Goal: Communication & Community: Share content

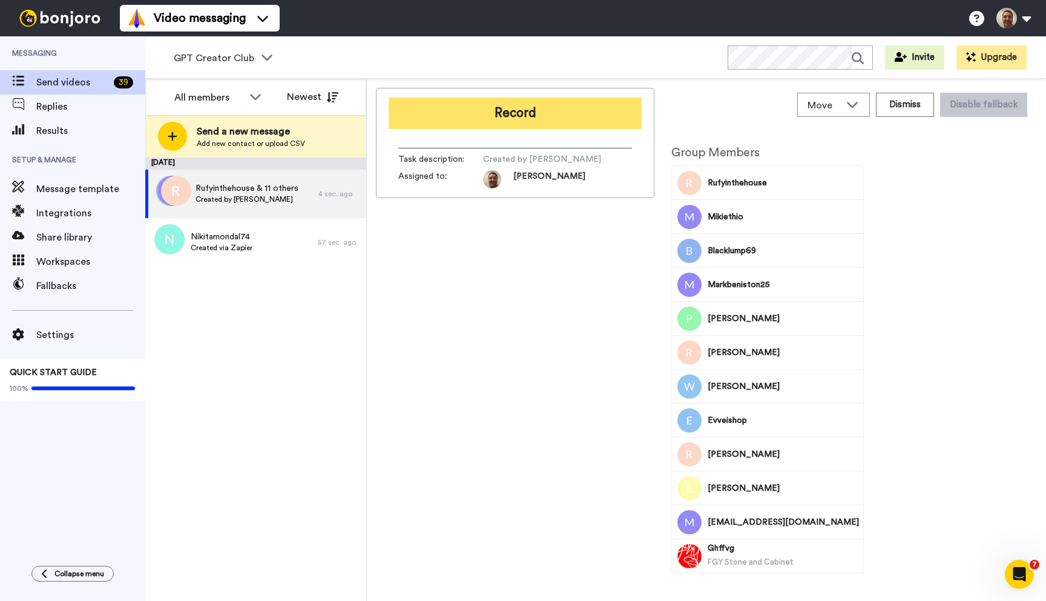
click at [492, 120] on button "Record" at bounding box center [515, 112] width 253 height 31
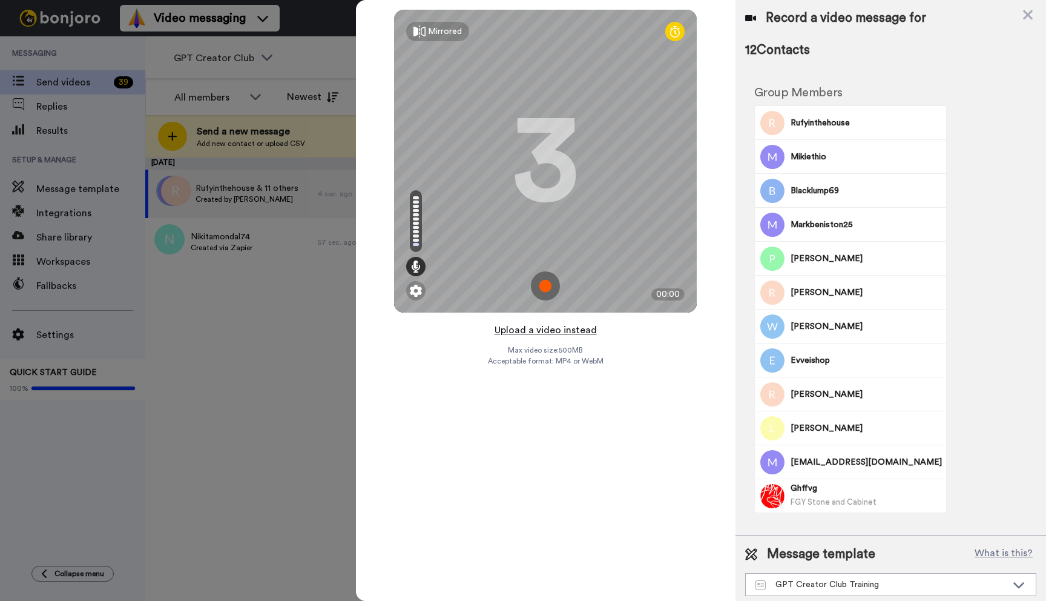
click at [552, 330] on button "Upload a video instead" at bounding box center [546, 330] width 110 height 16
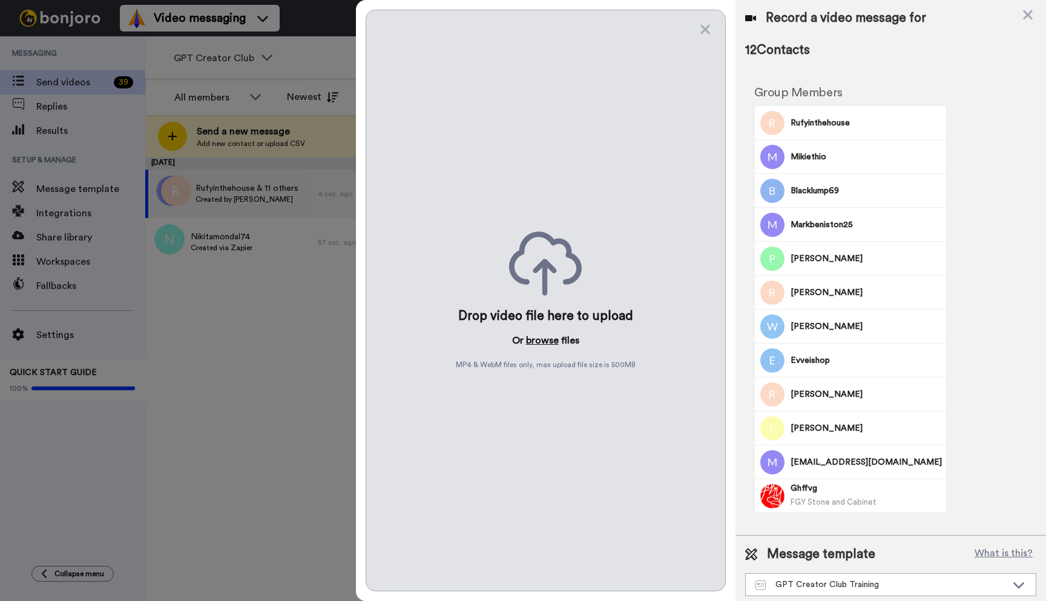
click at [544, 346] on button "browse" at bounding box center [542, 340] width 33 height 15
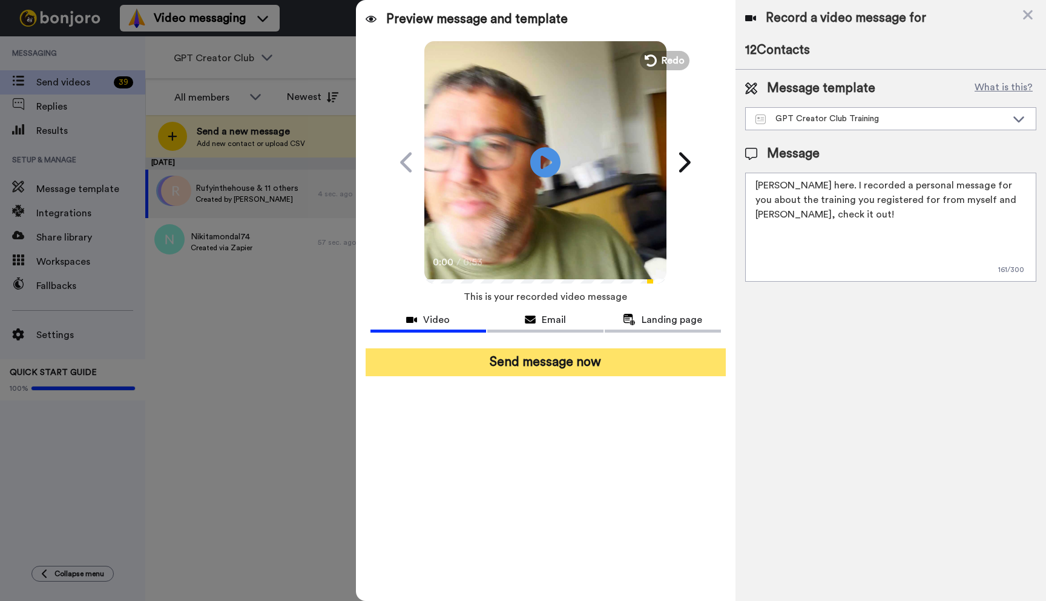
click at [567, 361] on button "Send message now" at bounding box center [546, 362] width 360 height 28
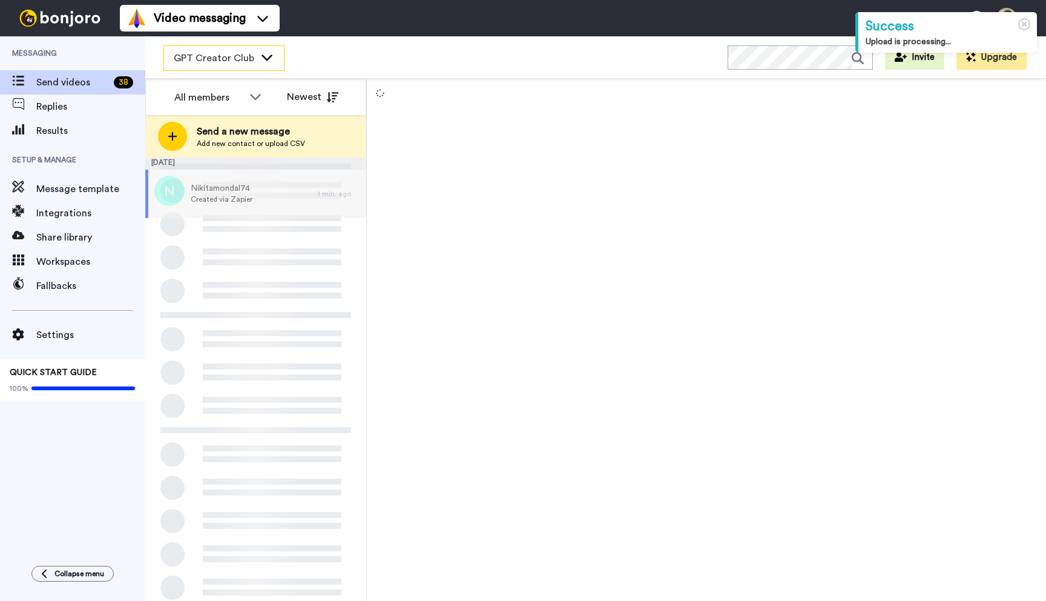
click at [267, 58] on icon at bounding box center [267, 57] width 11 height 6
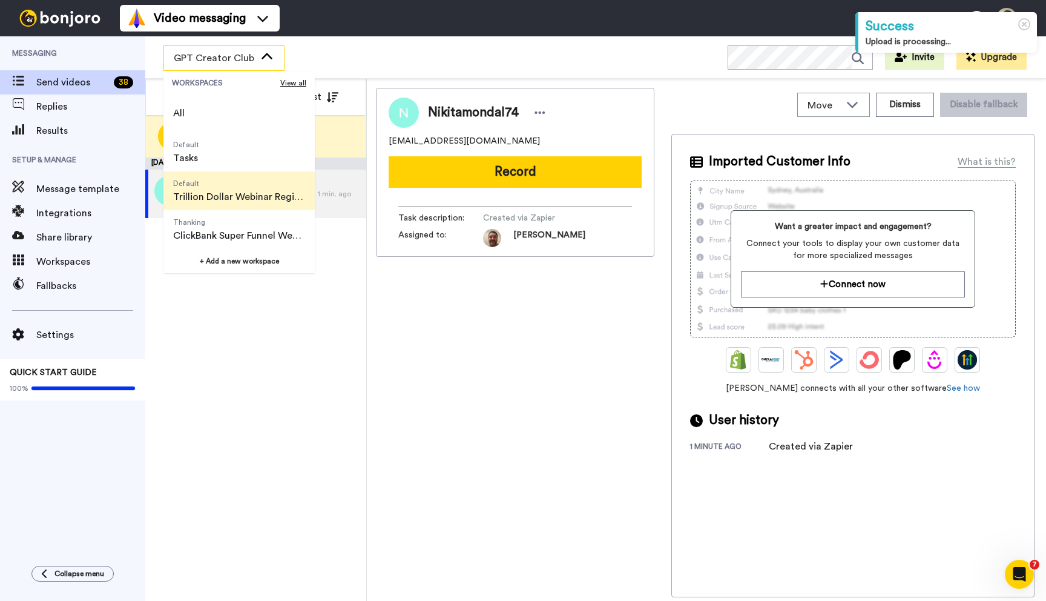
click at [248, 186] on span "Default" at bounding box center [239, 184] width 132 height 10
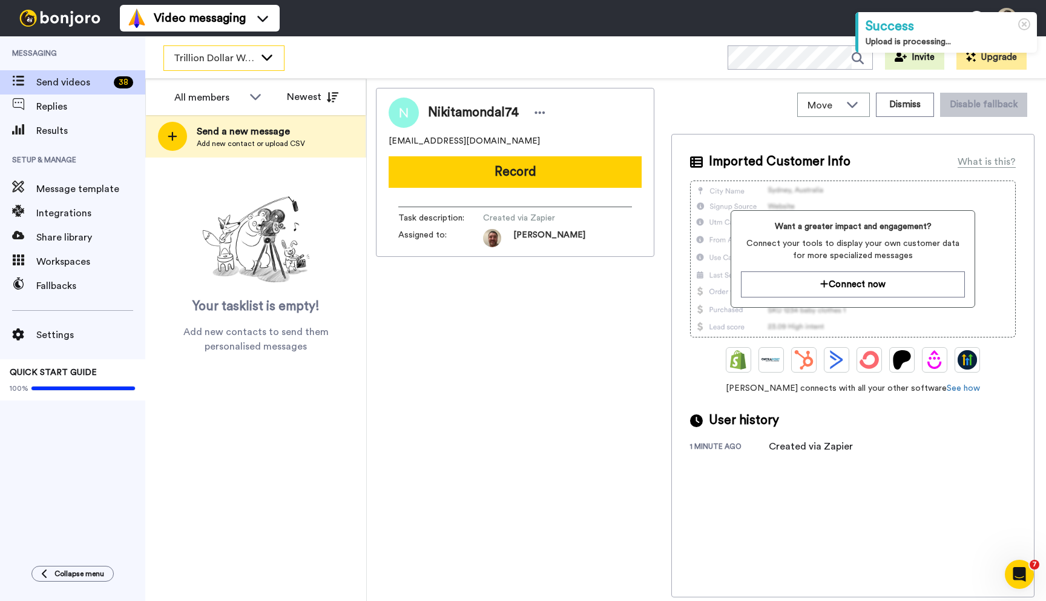
click at [249, 46] on div "Trillion Dollar Webinar Registrants" at bounding box center [224, 58] width 120 height 24
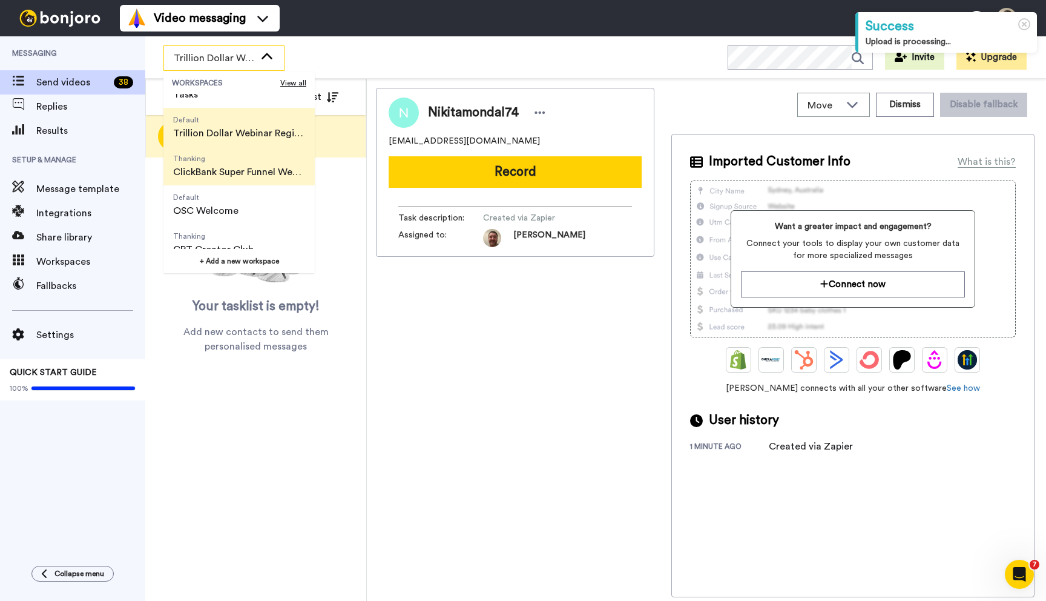
scroll to position [70, 0]
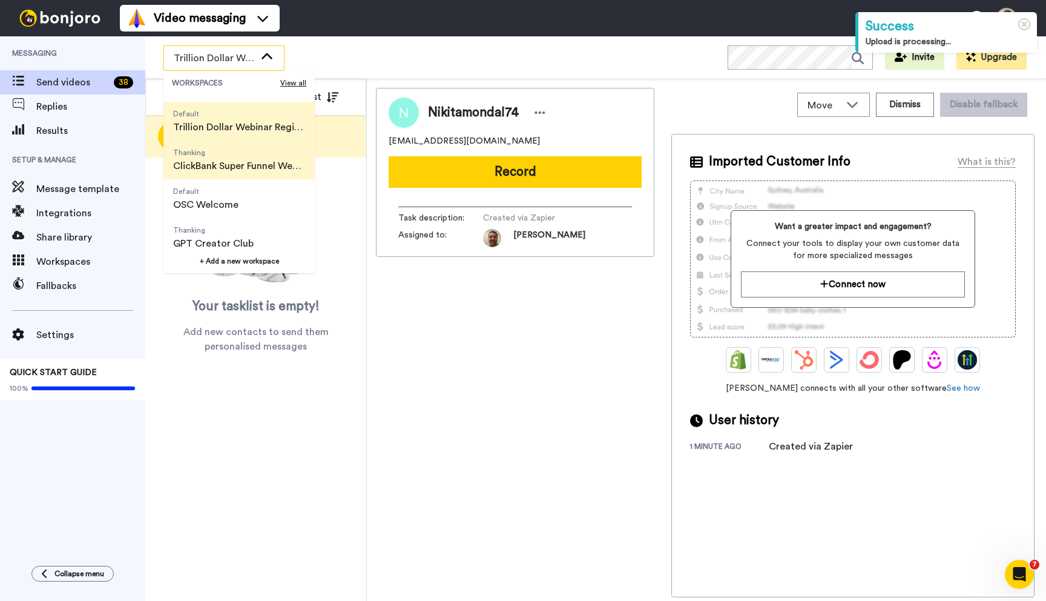
click at [243, 165] on span "ClickBank Super Funnel Webinar Registrants" at bounding box center [239, 166] width 132 height 15
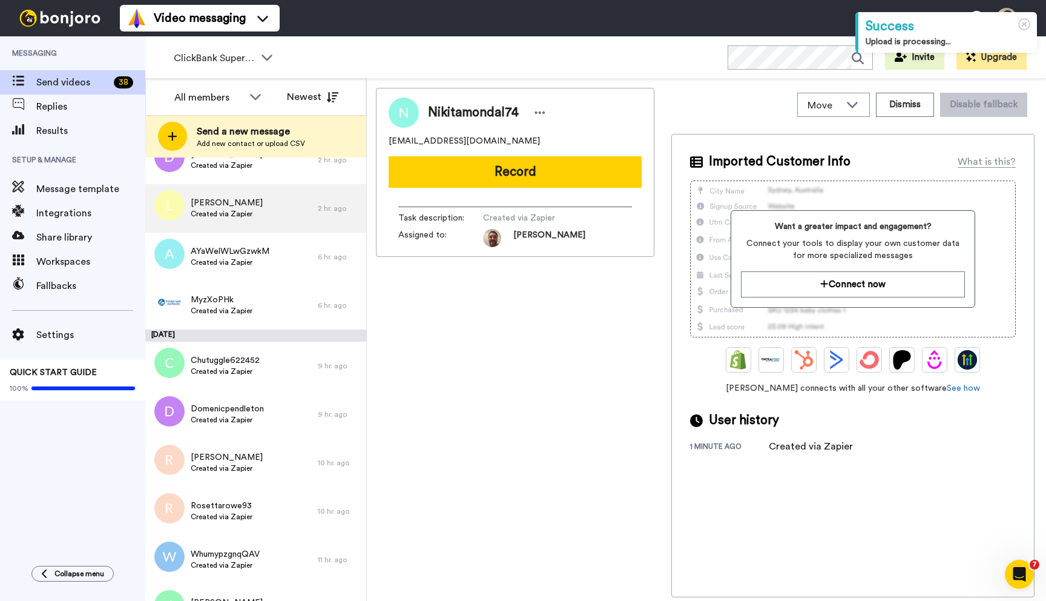
scroll to position [0, 0]
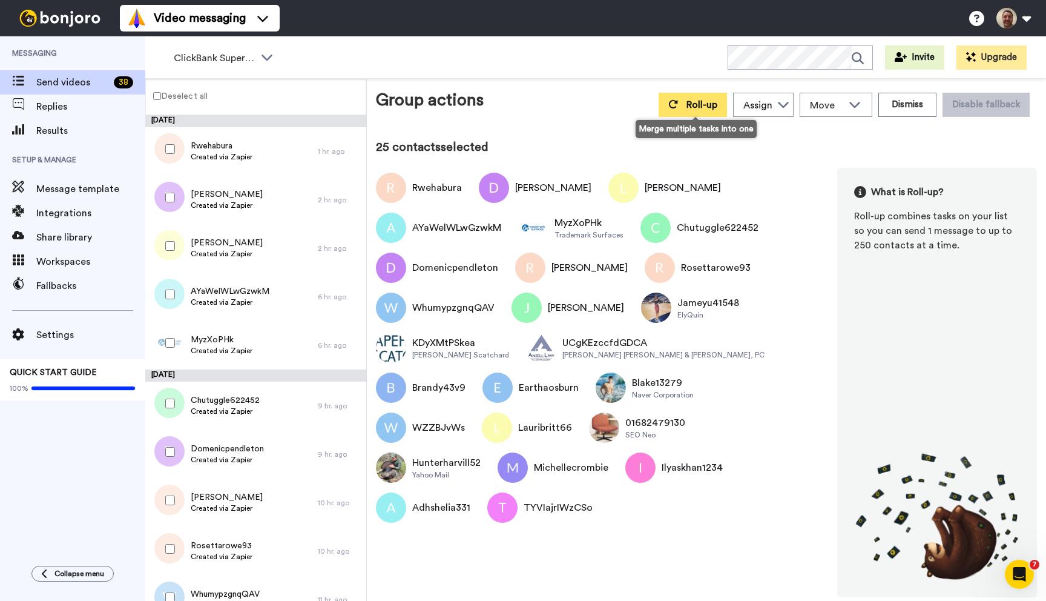
click at [683, 109] on button "Roll-up" at bounding box center [693, 105] width 68 height 24
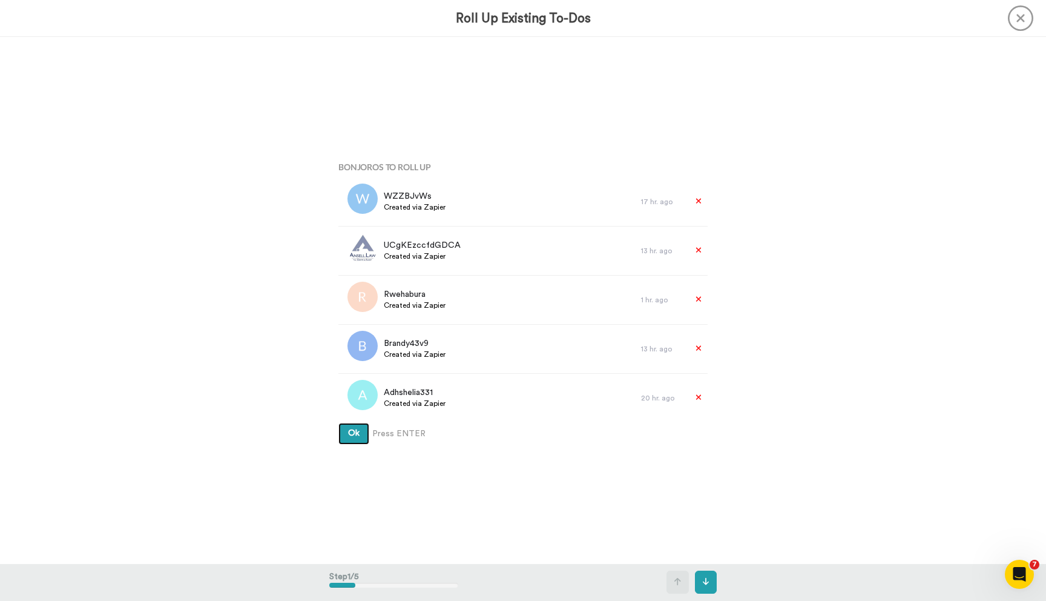
click at [338, 423] on button "Ok" at bounding box center [353, 434] width 31 height 22
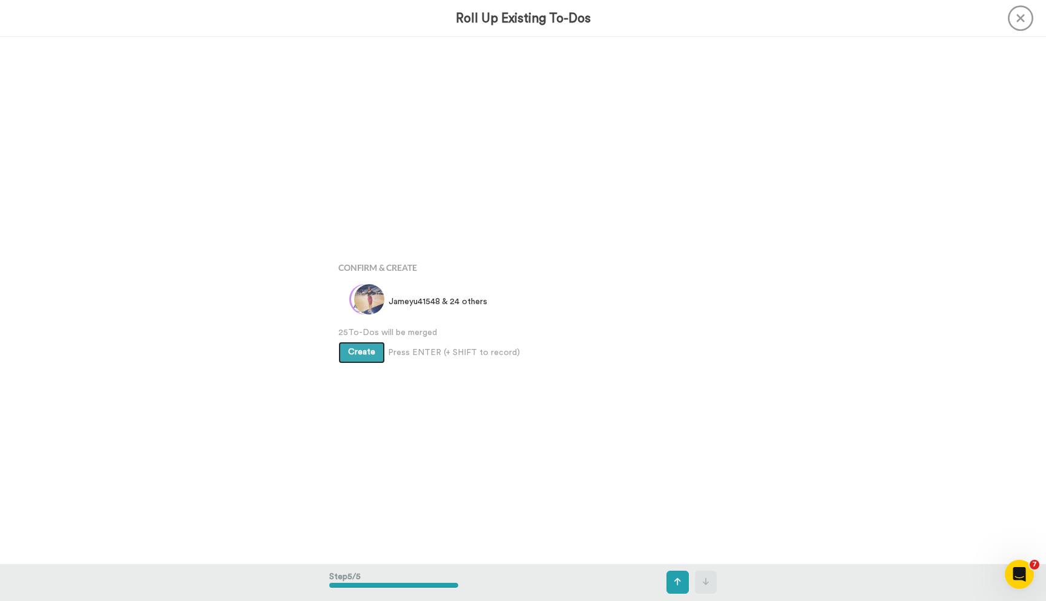
scroll to position [2105, 0]
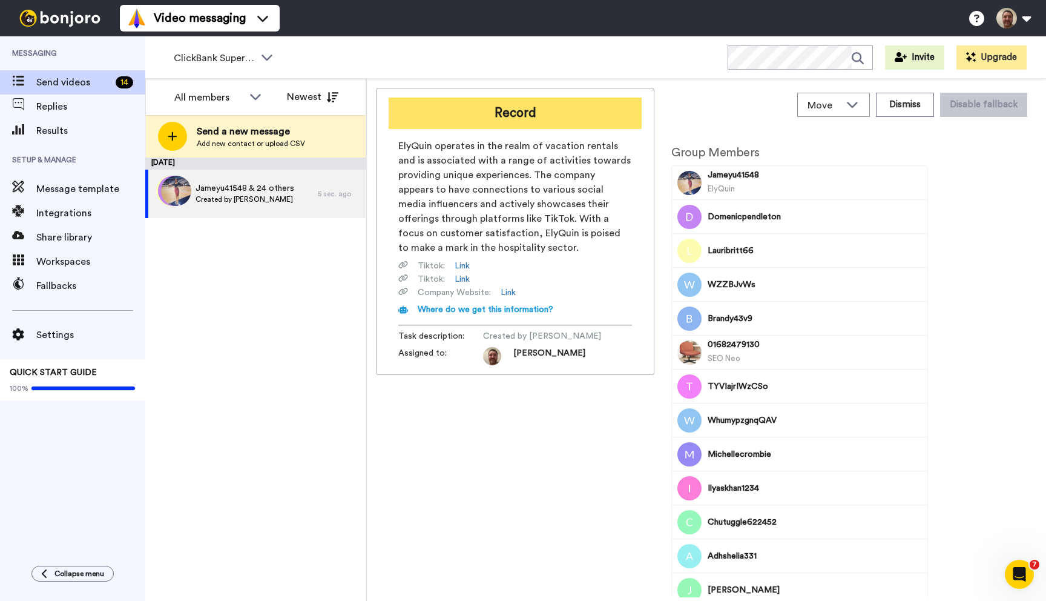
click at [540, 110] on button "Record" at bounding box center [515, 112] width 253 height 31
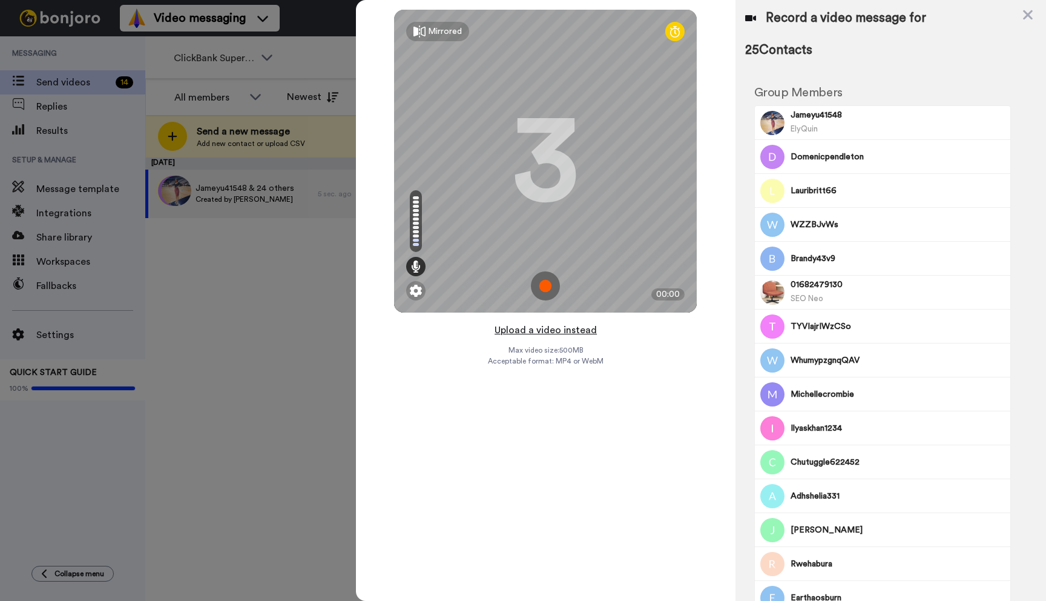
click at [559, 333] on button "Upload a video instead" at bounding box center [546, 330] width 110 height 16
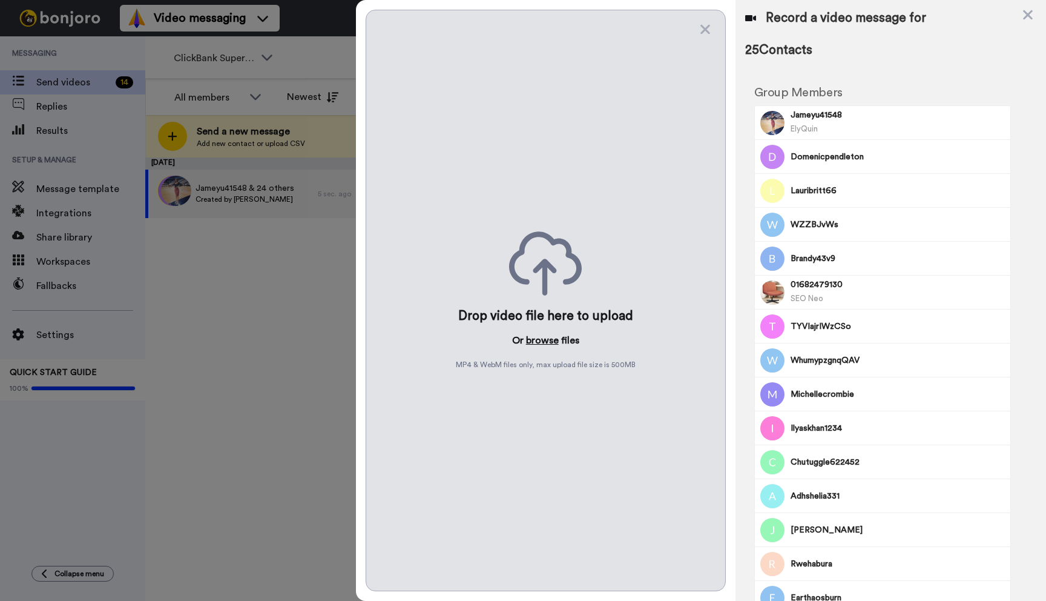
click at [549, 345] on button "browse" at bounding box center [542, 340] width 33 height 15
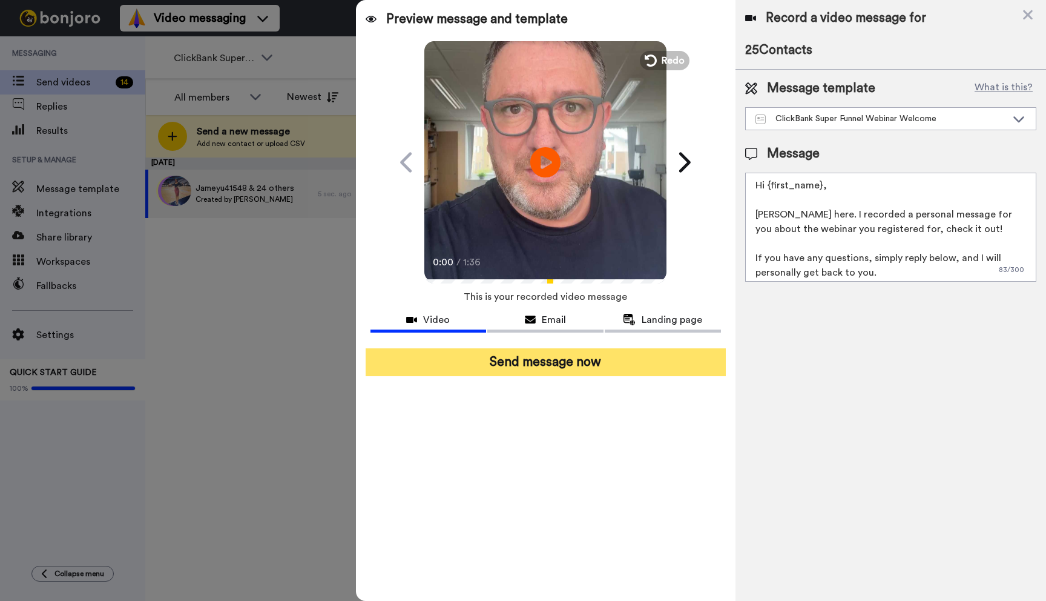
click at [549, 358] on button "Send message now" at bounding box center [546, 362] width 360 height 28
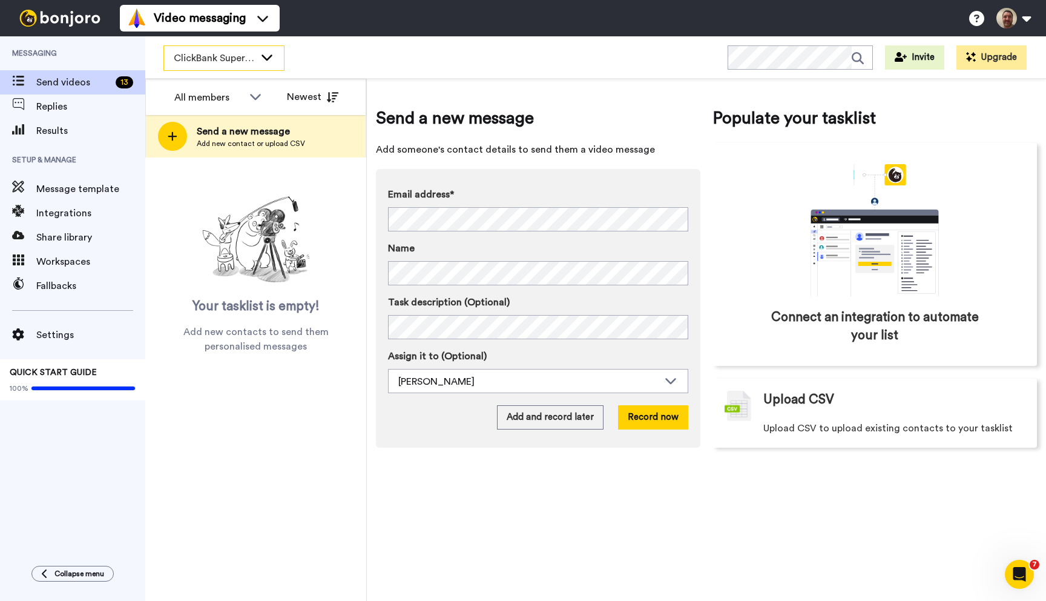
click at [261, 54] on icon at bounding box center [267, 57] width 15 height 12
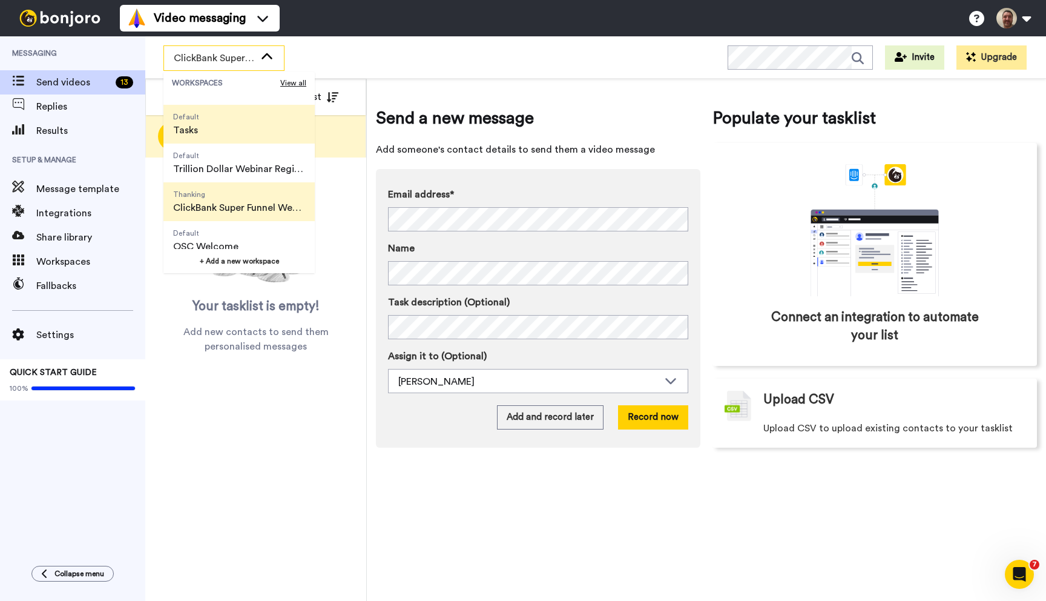
scroll to position [77, 0]
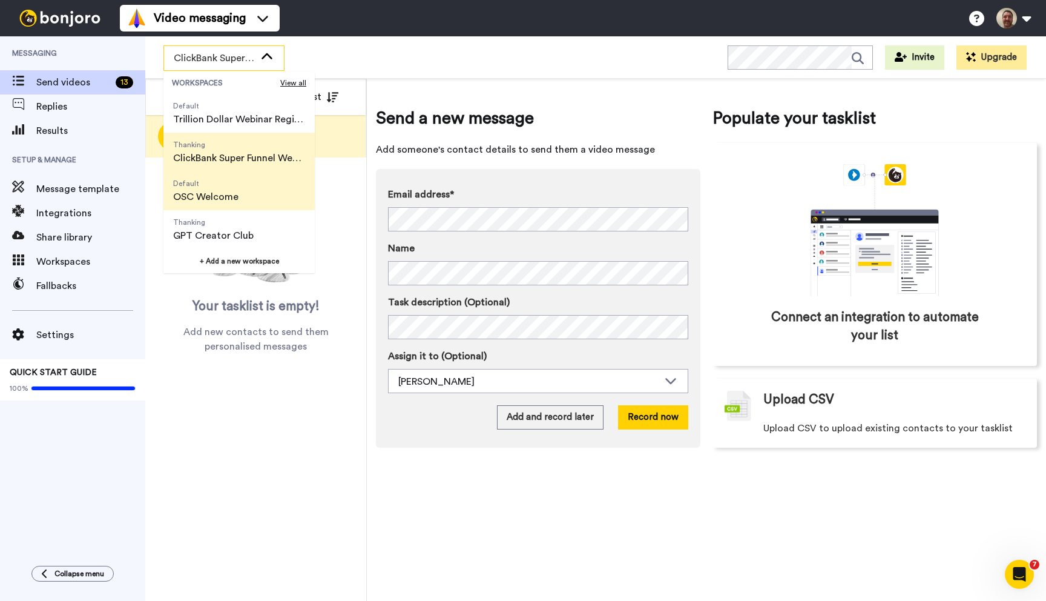
click at [245, 197] on span "Default OSC Welcome" at bounding box center [205, 190] width 85 height 39
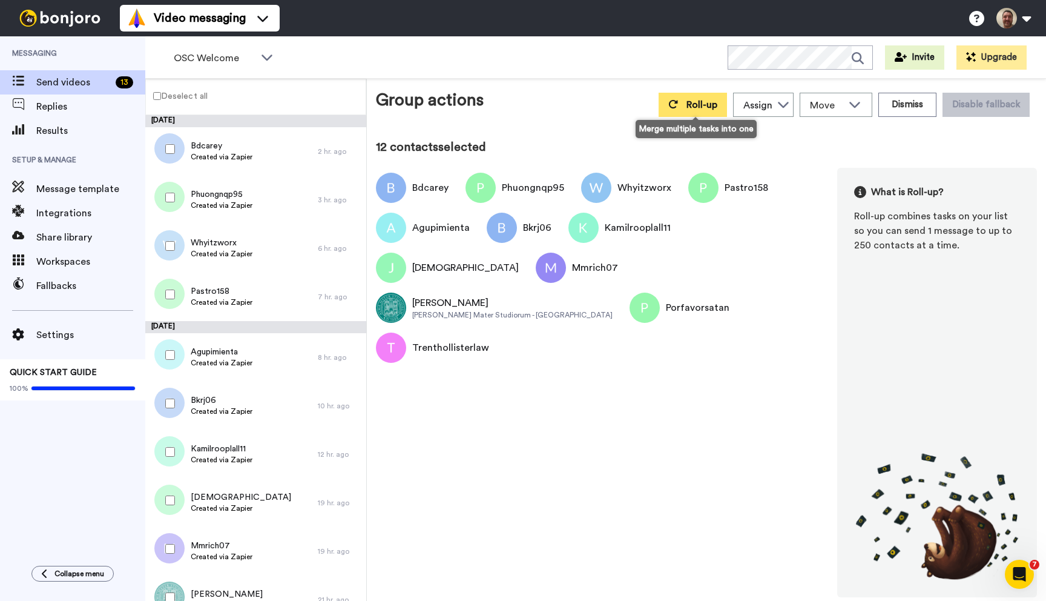
click at [673, 108] on icon at bounding box center [673, 104] width 10 height 10
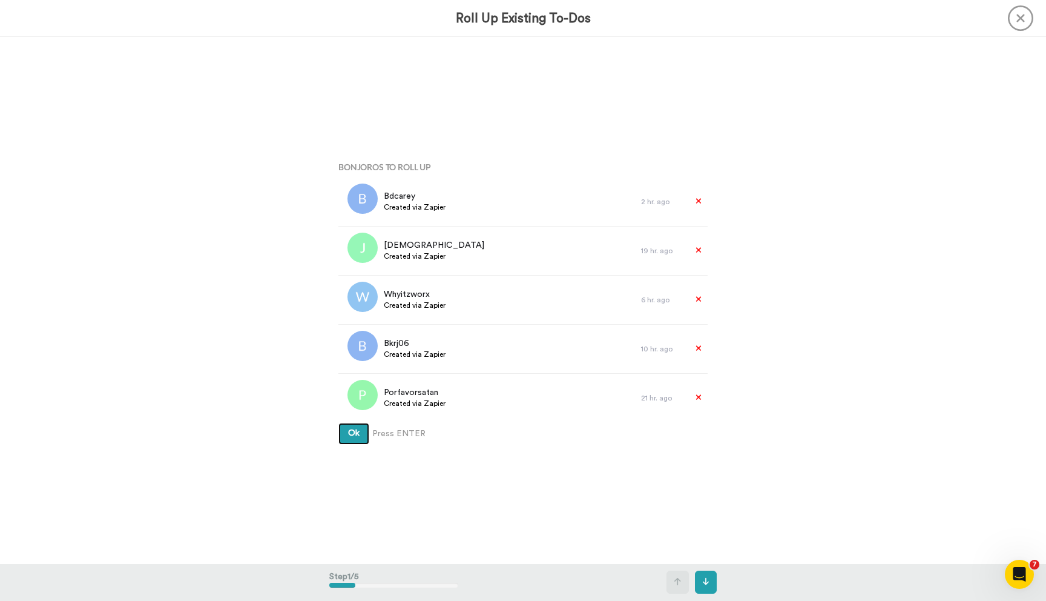
click at [338, 423] on button "Ok" at bounding box center [353, 434] width 31 height 22
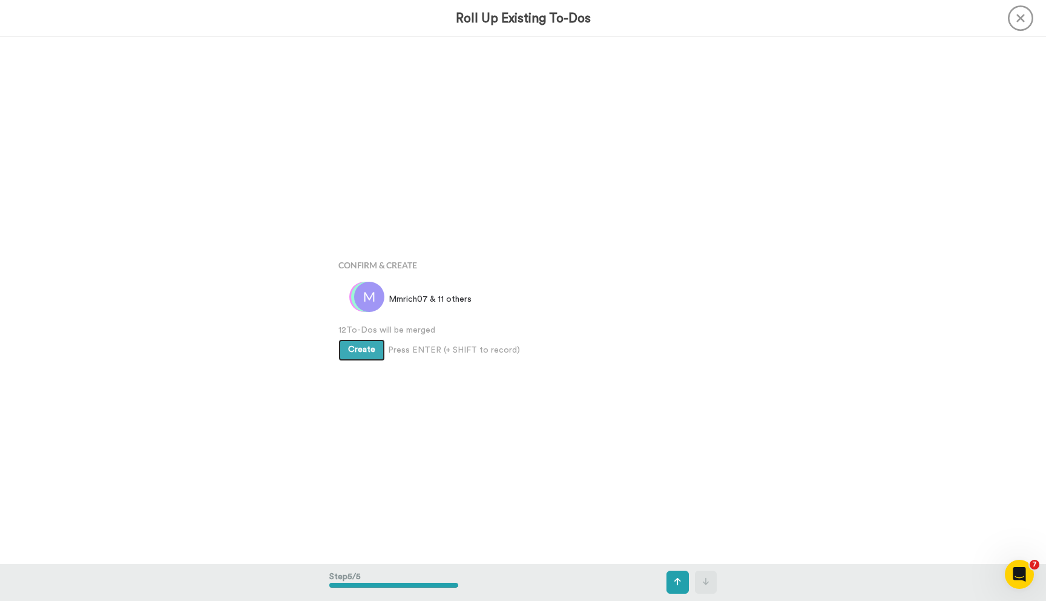
scroll to position [2105, 0]
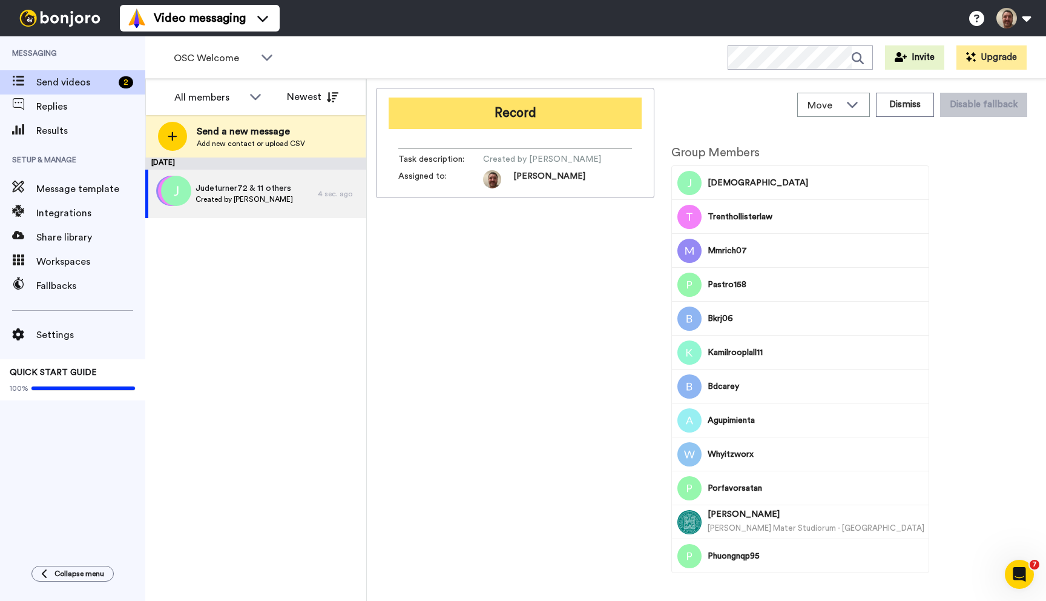
click at [552, 116] on button "Record" at bounding box center [515, 112] width 253 height 31
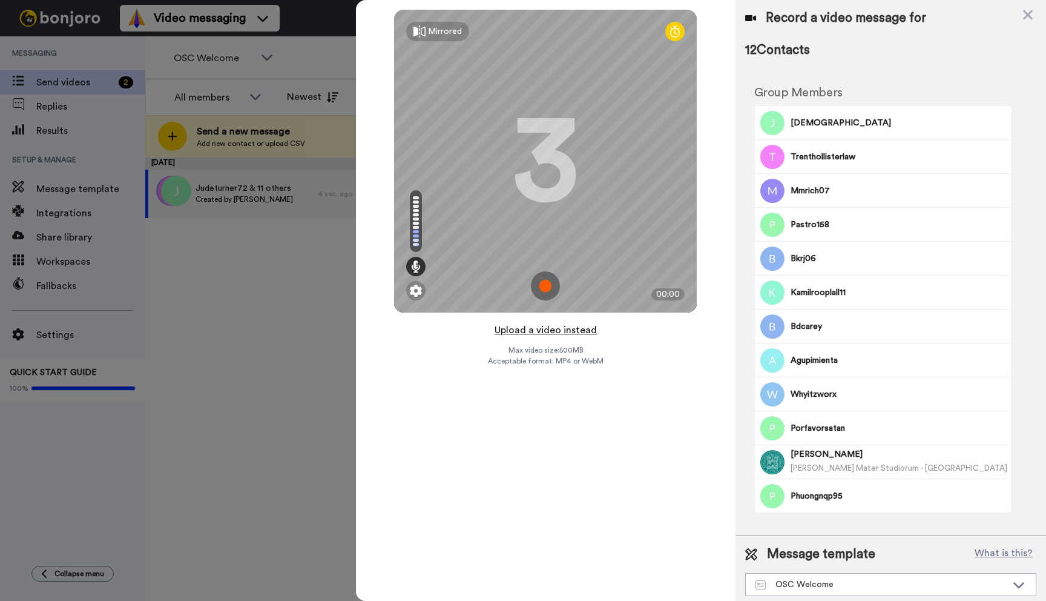
click at [547, 332] on button "Upload a video instead" at bounding box center [546, 330] width 110 height 16
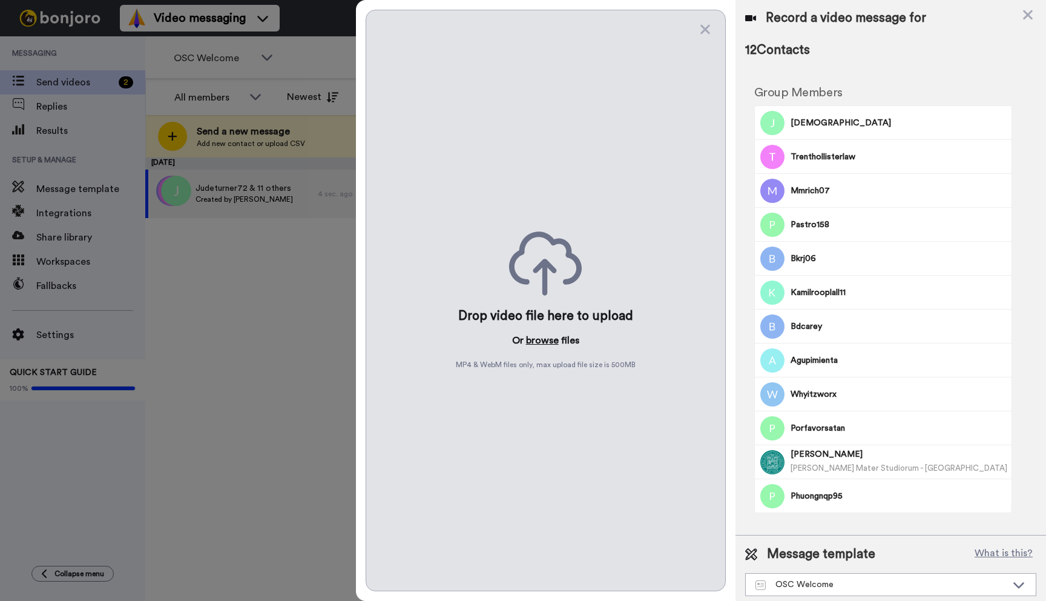
click at [544, 343] on button "browse" at bounding box center [542, 340] width 33 height 15
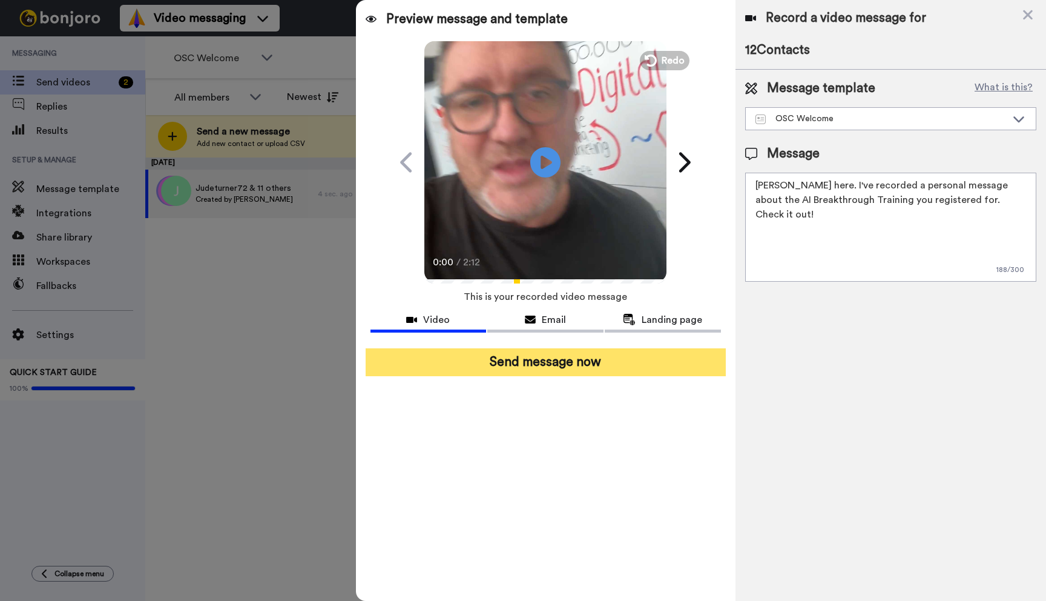
click at [575, 363] on button "Send message now" at bounding box center [546, 362] width 360 height 28
